Goal: Transaction & Acquisition: Subscribe to service/newsletter

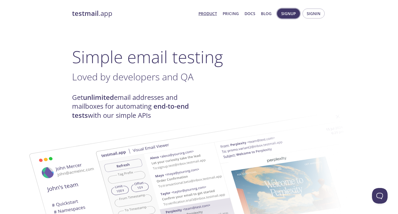
click at [292, 11] on span "Signup" at bounding box center [288, 13] width 15 height 7
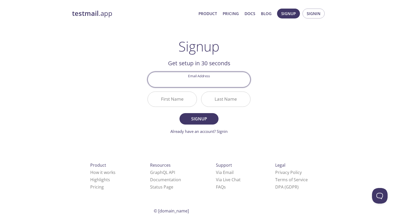
click at [195, 85] on input "Email Address" at bounding box center [199, 79] width 102 height 15
type input "[EMAIL_ADDRESS][DOMAIN_NAME]"
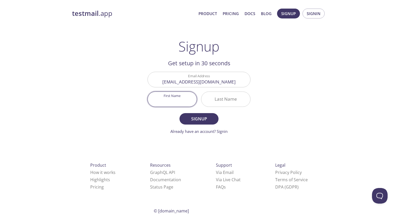
click at [184, 99] on input "First Name" at bounding box center [172, 99] width 49 height 15
type input "[PERSON_NAME]"
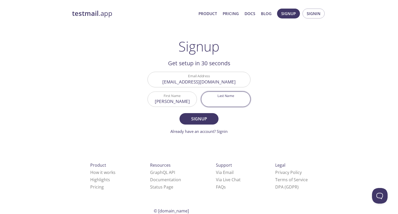
type input "a"
type input "Althuber"
click at [184, 117] on button "Signup" at bounding box center [198, 118] width 39 height 11
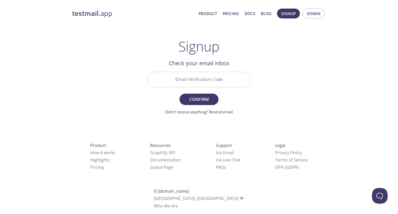
click at [187, 79] on input "Email Verification Code" at bounding box center [199, 79] width 102 height 15
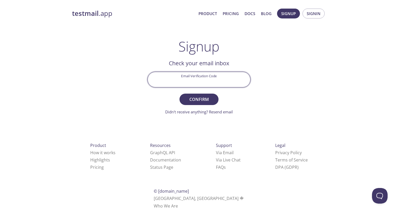
paste input "MKCD3XN"
type input "MKCD3XN"
click at [204, 102] on span "Confirm" at bounding box center [199, 99] width 28 height 7
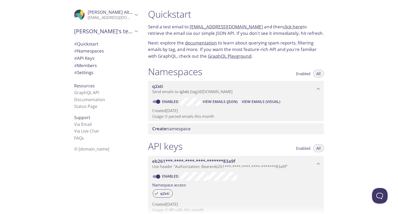
click at [285, 27] on link "click here" at bounding box center [292, 27] width 19 height 6
